Goal: Task Accomplishment & Management: Manage account settings

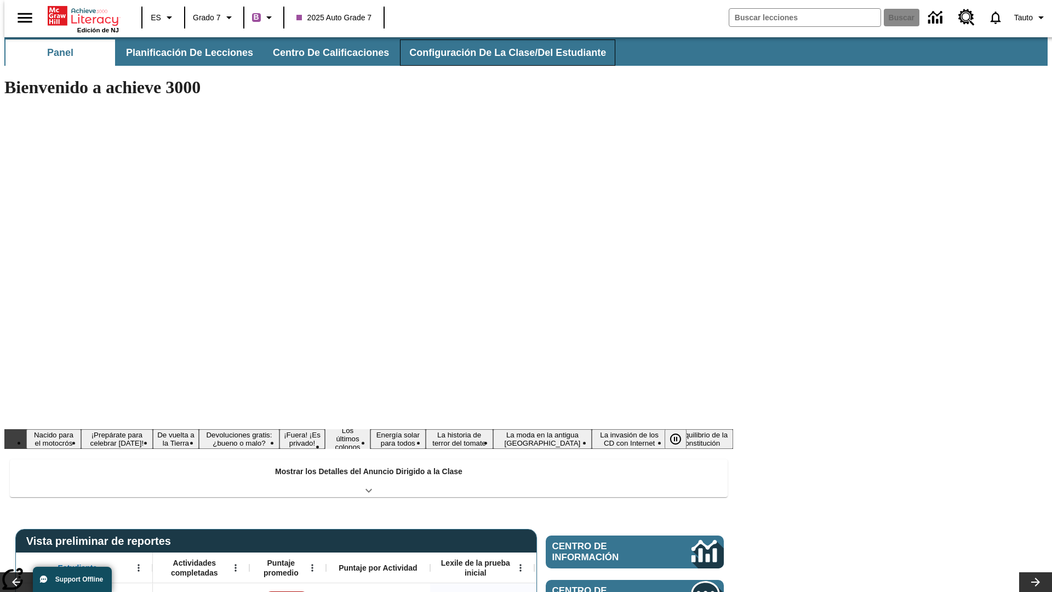
click at [496, 53] on button "Configuración de la clase/del estudiante" at bounding box center [507, 52] width 215 height 26
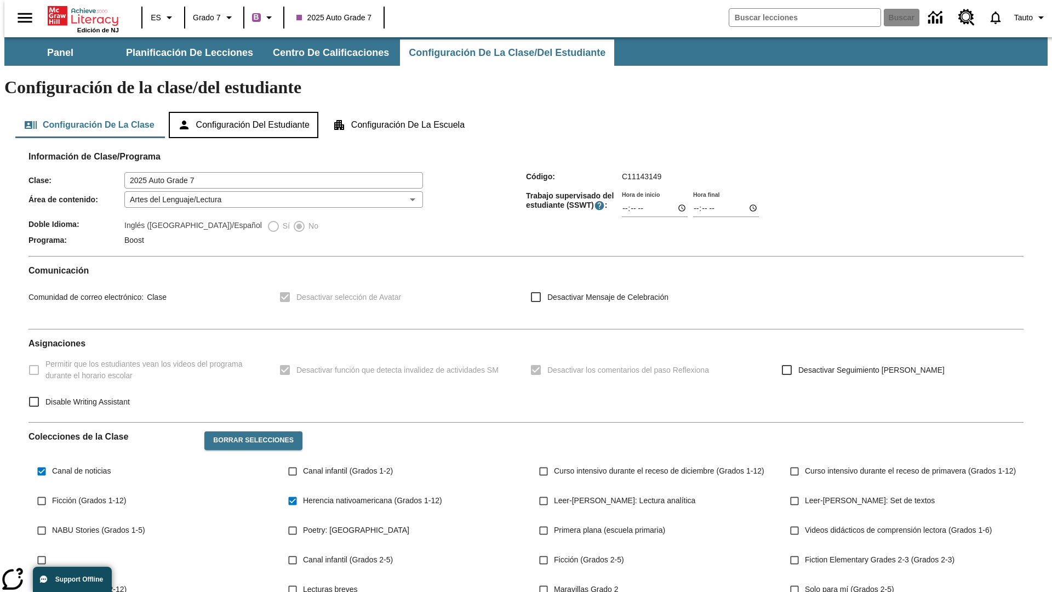
click at [244, 112] on button "Configuración del estudiante" at bounding box center [244, 125] width 150 height 26
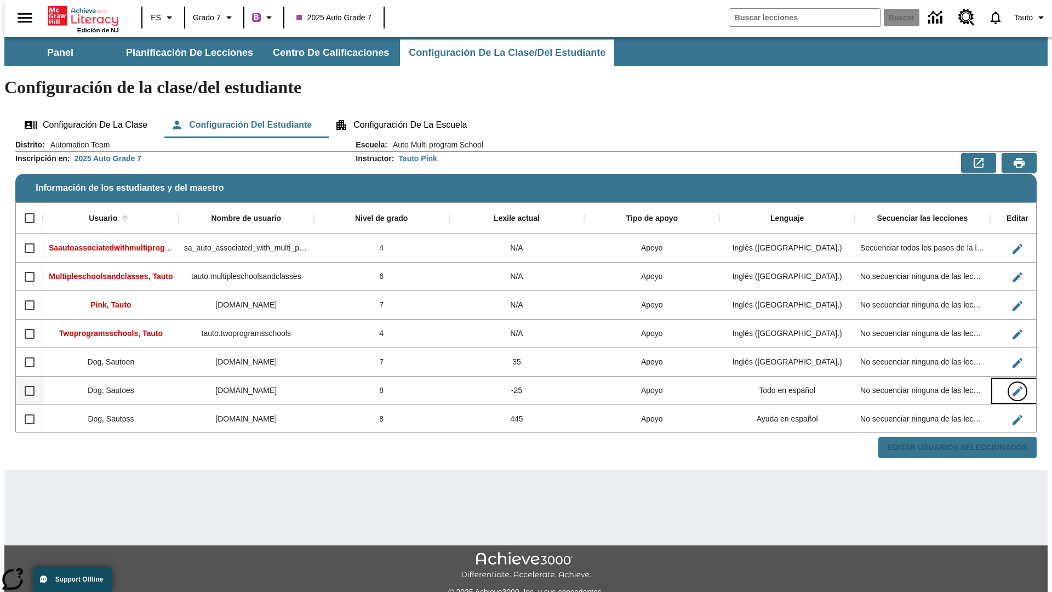
click at [1013, 386] on icon "Editar Usuario" at bounding box center [1018, 391] width 10 height 10
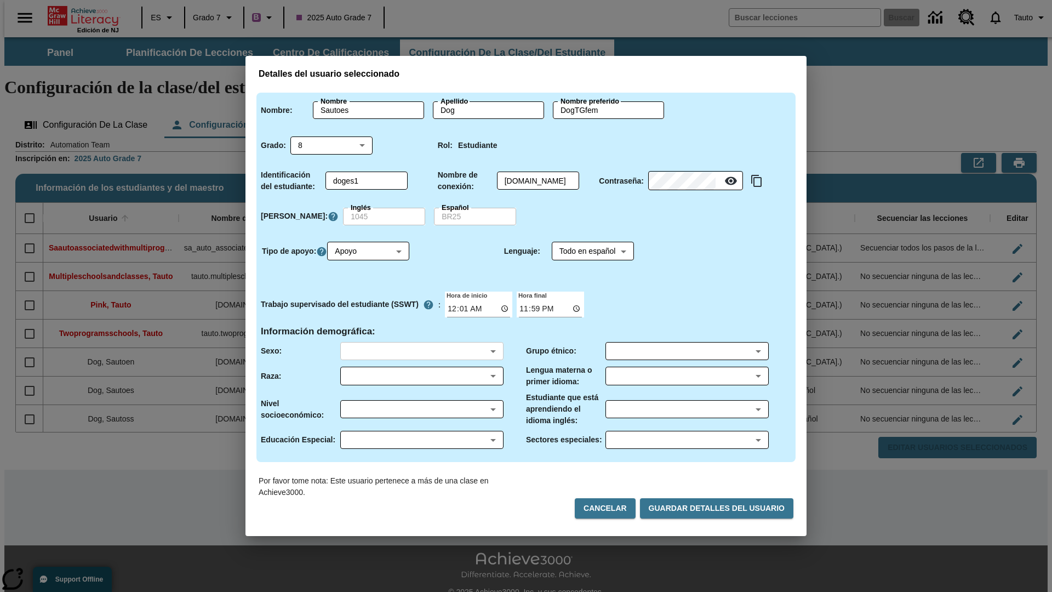
click at [421, 351] on body "Saltar al contenido principal Edición de NJ ES Grado 7 B 2025 Auto Grade 7 Busc…" at bounding box center [525, 326] width 1043 height 579
click at [421, 376] on body "Saltar al contenido principal Edición de NJ ES Grado 7 B 2025 Auto Grade 7 Busc…" at bounding box center [525, 326] width 1043 height 579
click at [421, 409] on body "Saltar al contenido principal Edición de NJ ES Grado 7 B 2025 Auto Grade 7 Busc…" at bounding box center [525, 326] width 1043 height 579
click at [421, 440] on body "Saltar al contenido principal Edición de NJ ES Grado 7 B 2025 Auto Grade 7 Busc…" at bounding box center [525, 326] width 1043 height 579
click at [687, 351] on body "Saltar al contenido principal Edición de NJ ES Grado 7 B 2025 Auto Grade 7 Busc…" at bounding box center [525, 326] width 1043 height 579
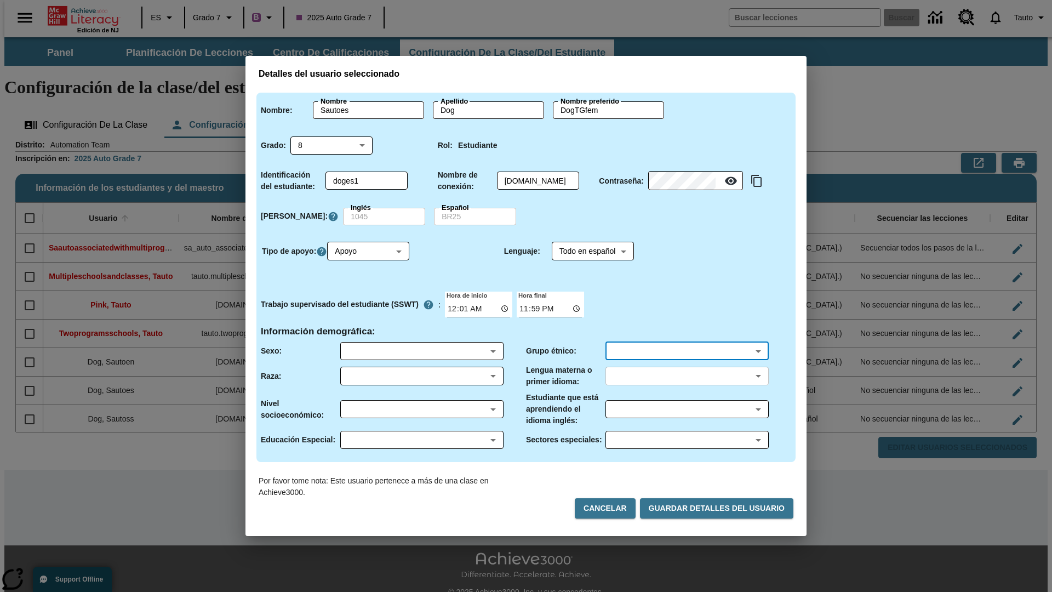
click at [687, 376] on body "Saltar al contenido principal Edición de NJ ES Grado 7 B 2025 Auto Grade 7 Busc…" at bounding box center [525, 326] width 1043 height 579
click at [687, 409] on body "Saltar al contenido principal Edición de NJ ES Grado 7 B 2025 Auto Grade 7 Busc…" at bounding box center [525, 326] width 1043 height 579
